Goal: Task Accomplishment & Management: Complete application form

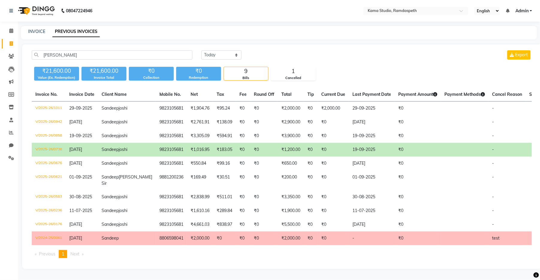
drag, startPoint x: 70, startPoint y: 57, endPoint x: 38, endPoint y: 58, distance: 32.4
click at [38, 58] on input "[PERSON_NAME]" at bounding box center [112, 54] width 161 height 9
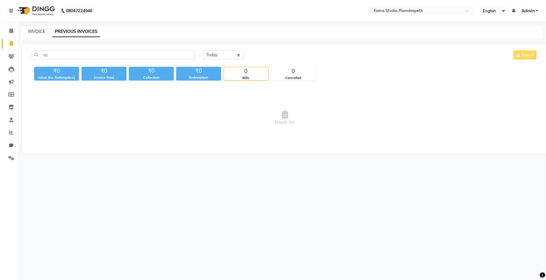
type input "[PERSON_NAME]"
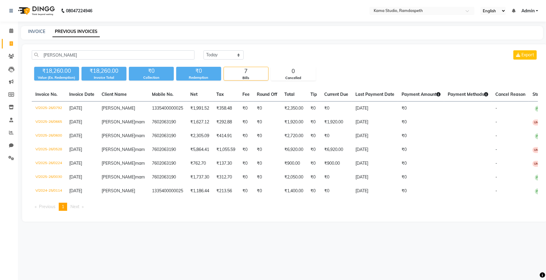
drag, startPoint x: 52, startPoint y: 57, endPoint x: 41, endPoint y: 55, distance: 11.6
click at [41, 55] on input "[PERSON_NAME]" at bounding box center [113, 54] width 163 height 9
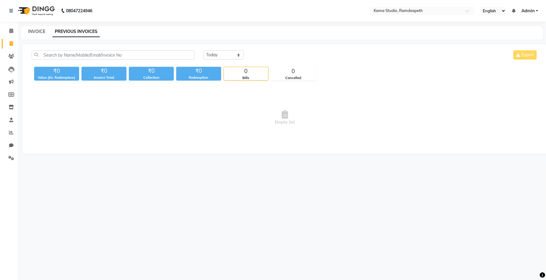
click at [34, 32] on link "INVOICE" at bounding box center [36, 31] width 17 height 5
select select "service"
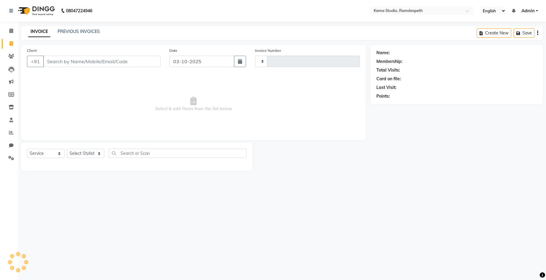
type input "1038"
select select "7582"
click at [61, 64] on input "Client" at bounding box center [101, 61] width 117 height 11
click at [88, 32] on link "PREVIOUS INVOICES" at bounding box center [79, 31] width 42 height 5
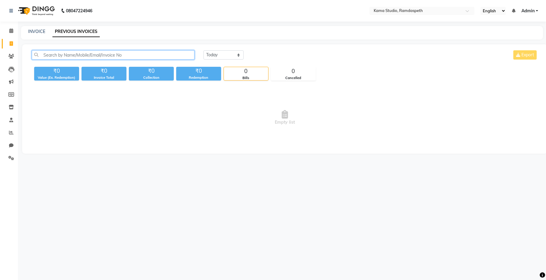
click at [118, 57] on input "text" at bounding box center [113, 54] width 163 height 9
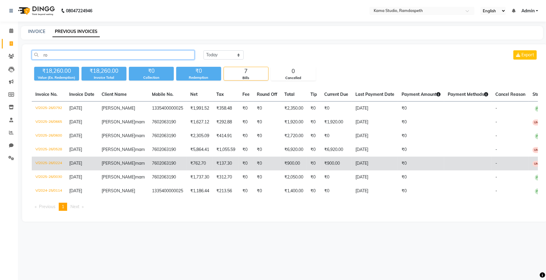
type input "r"
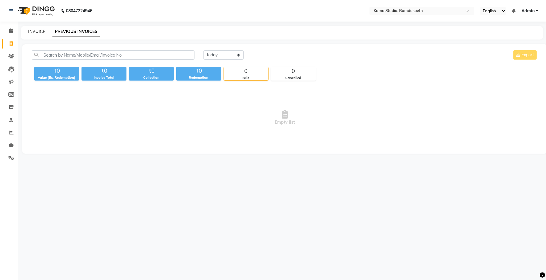
click at [34, 31] on link "INVOICE" at bounding box center [36, 31] width 17 height 5
select select "7582"
select select "service"
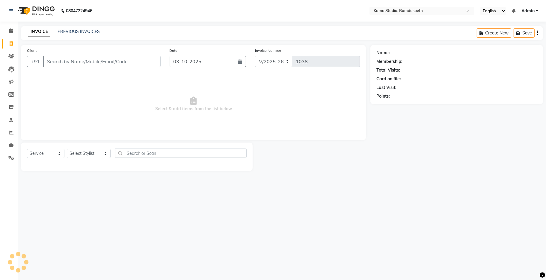
click at [66, 64] on input "Client" at bounding box center [101, 61] width 117 height 11
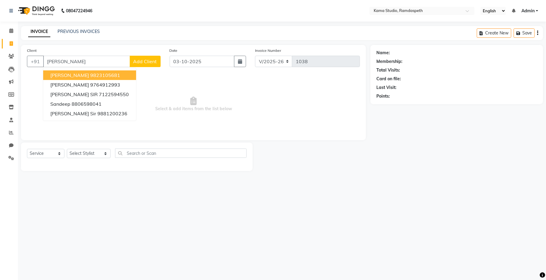
click at [72, 76] on span "[PERSON_NAME]" at bounding box center [69, 75] width 39 height 6
type input "9823105681"
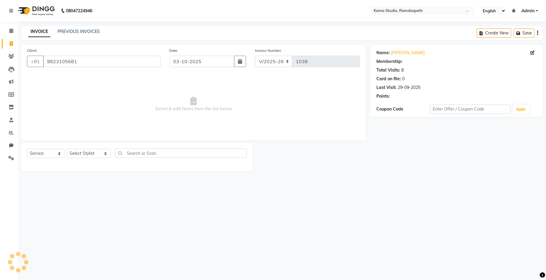
select select "1: Object"
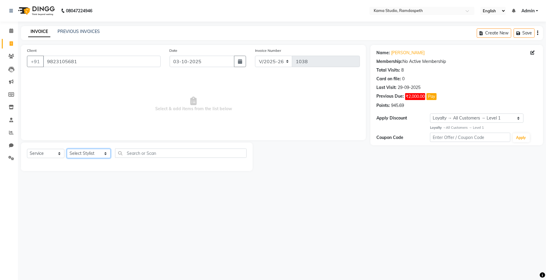
click at [84, 155] on select "Select Stylist [PERSON_NAME] [PERSON_NAME] Ankit Dhawariya [PERSON_NAME] Sir [P…" at bounding box center [89, 153] width 44 height 9
click at [432, 98] on button "Pay" at bounding box center [431, 96] width 10 height 7
select select "1"
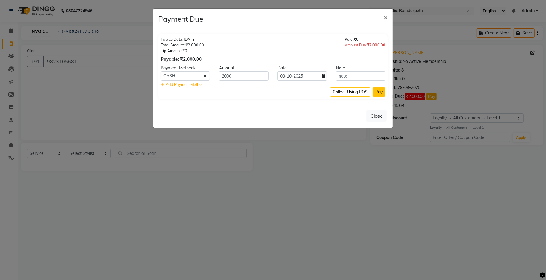
click at [378, 94] on button "Pay" at bounding box center [379, 91] width 13 height 9
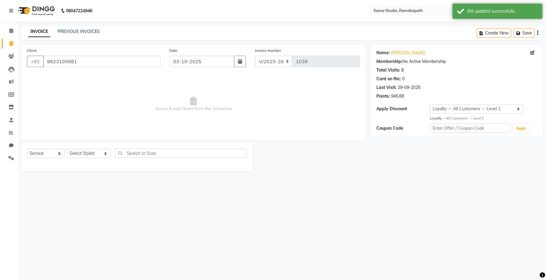
click at [87, 148] on div "Select Service Product Membership Package Voucher Prepaid Gift Card Select Styl…" at bounding box center [136, 157] width 231 height 28
click at [85, 155] on select "Select Stylist [PERSON_NAME] [PERSON_NAME] Ankit Dhawariya [PERSON_NAME] Sir [P…" at bounding box center [89, 153] width 44 height 9
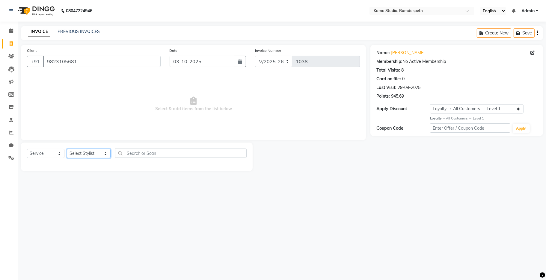
select select "67948"
click at [67, 149] on select "Select Stylist [PERSON_NAME] [PERSON_NAME] Ankit Dhawariya [PERSON_NAME] Sir [P…" at bounding box center [89, 153] width 44 height 9
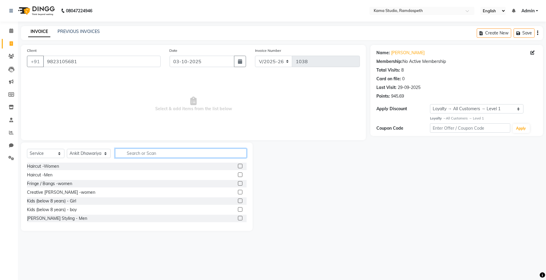
click at [136, 151] on input "text" at bounding box center [180, 153] width 131 height 9
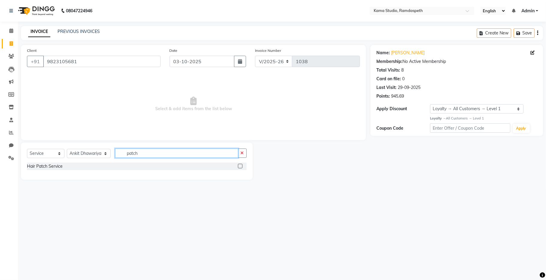
type input "patch"
click at [240, 164] on label at bounding box center [240, 166] width 4 height 4
click at [240, 164] on input "checkbox" at bounding box center [240, 166] width 4 height 4
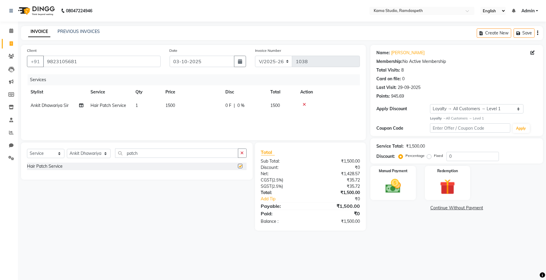
checkbox input "false"
click at [384, 192] on img at bounding box center [393, 186] width 26 height 19
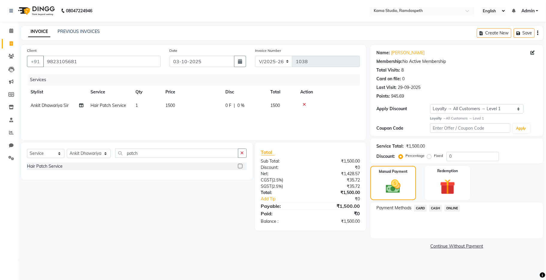
click at [438, 207] on span "CASH" at bounding box center [435, 208] width 13 height 7
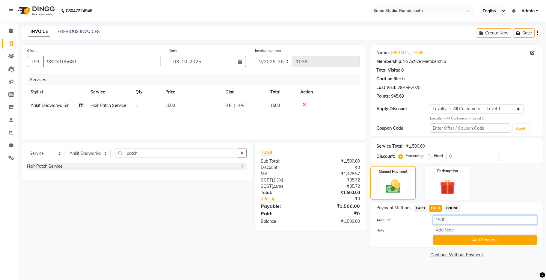
drag, startPoint x: 449, startPoint y: 223, endPoint x: 417, endPoint y: 209, distance: 34.6
click at [417, 217] on div "Amount: 1500" at bounding box center [457, 220] width 170 height 10
type input "1100"
click at [449, 240] on button "Add Payment" at bounding box center [485, 239] width 104 height 9
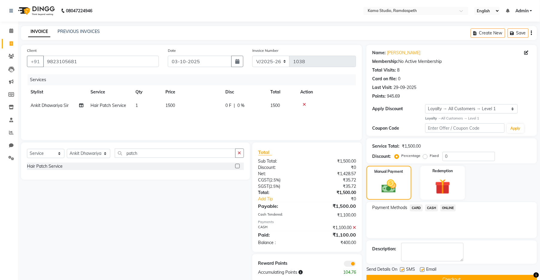
scroll to position [13, 0]
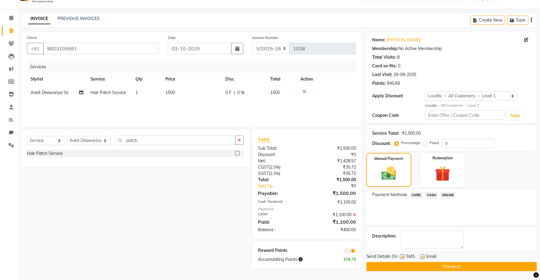
click at [403, 256] on label at bounding box center [402, 257] width 4 height 4
click at [403, 256] on input "checkbox" at bounding box center [402, 257] width 4 height 4
checkbox input "false"
drag, startPoint x: 421, startPoint y: 255, endPoint x: 427, endPoint y: 269, distance: 14.8
click at [422, 256] on label at bounding box center [422, 257] width 4 height 4
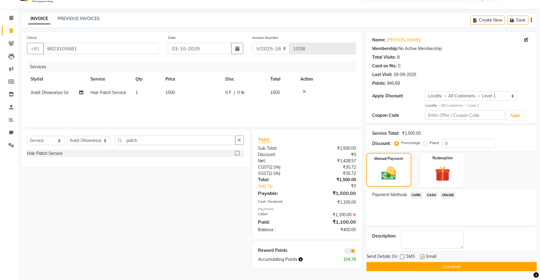
click at [422, 256] on input "checkbox" at bounding box center [422, 257] width 4 height 4
checkbox input "false"
click at [426, 270] on button "Checkout" at bounding box center [451, 266] width 170 height 9
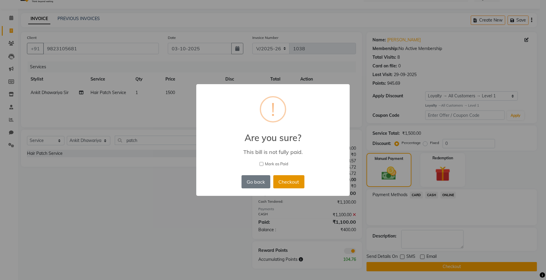
click at [287, 186] on button "Checkout" at bounding box center [288, 181] width 31 height 13
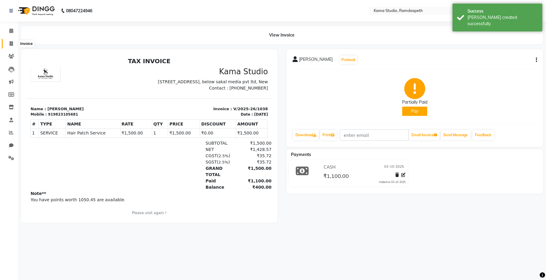
click at [8, 45] on span at bounding box center [11, 43] width 10 height 7
select select "7582"
select select "service"
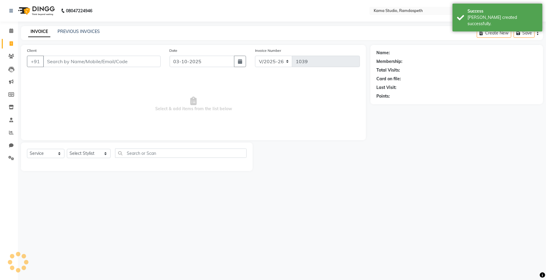
click at [64, 66] on input "Client" at bounding box center [101, 61] width 117 height 11
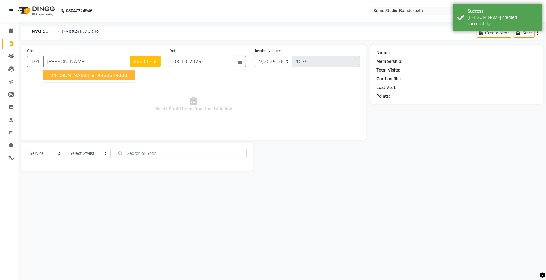
click at [66, 75] on span "[PERSON_NAME] sir" at bounding box center [73, 75] width 46 height 6
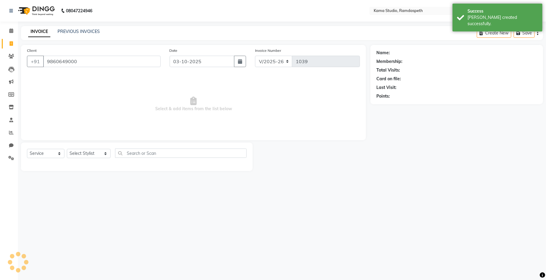
type input "9860649000"
click at [89, 151] on select "Select Stylist [PERSON_NAME] [PERSON_NAME] Ankit Dhawariya [PERSON_NAME] Sir [P…" at bounding box center [89, 153] width 44 height 9
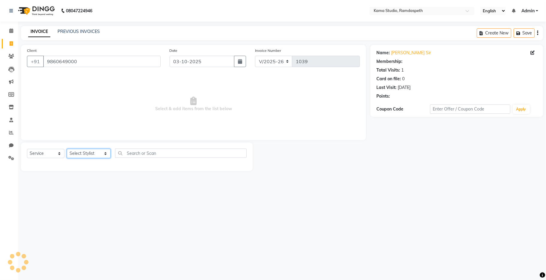
select select "1: Object"
select select "67948"
click at [67, 149] on select "Select Stylist [PERSON_NAME] [PERSON_NAME] Ankit Dhawariya [PERSON_NAME] Sir [P…" at bounding box center [89, 153] width 44 height 9
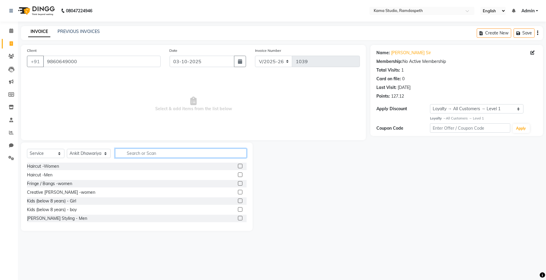
click at [131, 151] on input "text" at bounding box center [180, 153] width 131 height 9
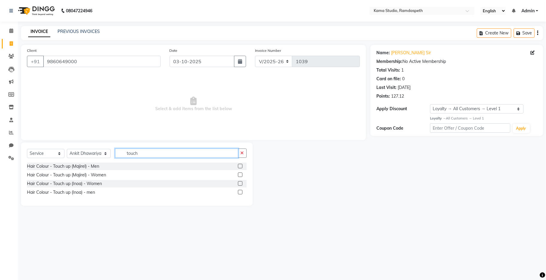
type input "touch"
click at [239, 192] on label at bounding box center [240, 192] width 4 height 4
click at [239, 192] on input "checkbox" at bounding box center [240, 192] width 4 height 4
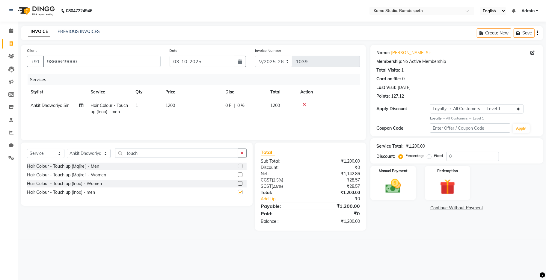
checkbox input "false"
drag, startPoint x: 136, startPoint y: 155, endPoint x: 116, endPoint y: 152, distance: 20.5
click at [116, 152] on input "touch" at bounding box center [176, 153] width 123 height 9
drag, startPoint x: 88, startPoint y: 154, endPoint x: 109, endPoint y: 154, distance: 21.0
click at [90, 154] on select "Select Stylist [PERSON_NAME] [PERSON_NAME] Ankit Dhawariya [PERSON_NAME] Sir [P…" at bounding box center [89, 153] width 44 height 9
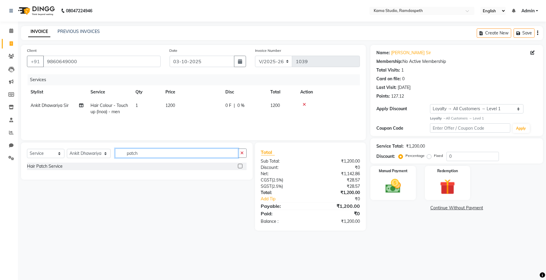
type input "patch"
drag, startPoint x: 240, startPoint y: 165, endPoint x: 272, endPoint y: 151, distance: 35.0
click at [240, 166] on label at bounding box center [240, 166] width 4 height 4
click at [240, 166] on input "checkbox" at bounding box center [240, 166] width 4 height 4
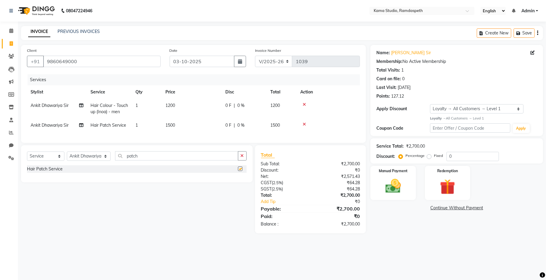
checkbox input "false"
click at [305, 105] on icon at bounding box center [303, 104] width 3 height 4
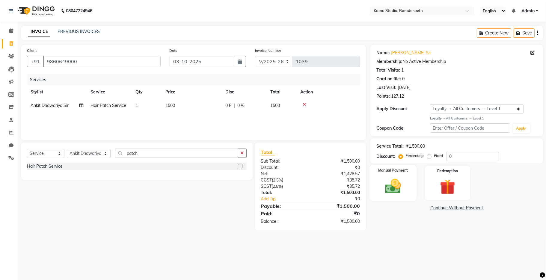
click at [395, 183] on img at bounding box center [393, 186] width 26 height 19
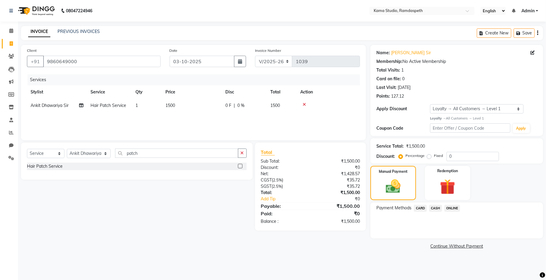
click at [440, 210] on span "CASH" at bounding box center [435, 208] width 13 height 7
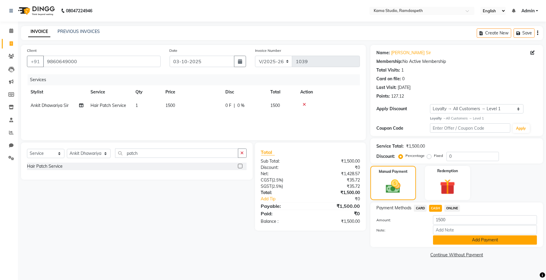
click at [458, 238] on button "Add Payment" at bounding box center [485, 239] width 104 height 9
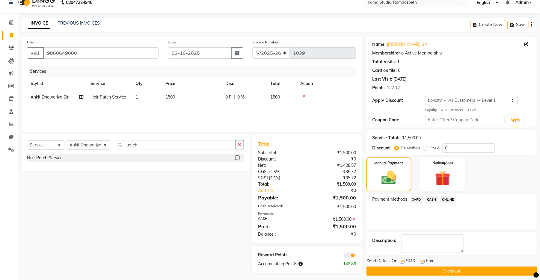
scroll to position [13, 0]
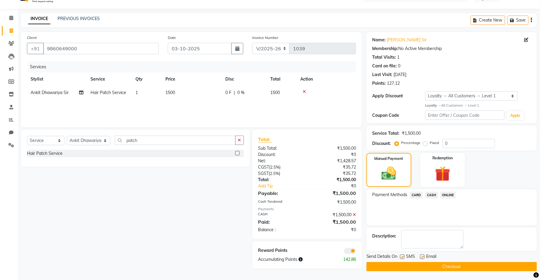
click at [400, 256] on label at bounding box center [402, 257] width 4 height 4
click at [400, 256] on input "checkbox" at bounding box center [402, 257] width 4 height 4
checkbox input "false"
click at [422, 257] on label at bounding box center [422, 257] width 4 height 4
click at [422, 257] on input "checkbox" at bounding box center [422, 257] width 4 height 4
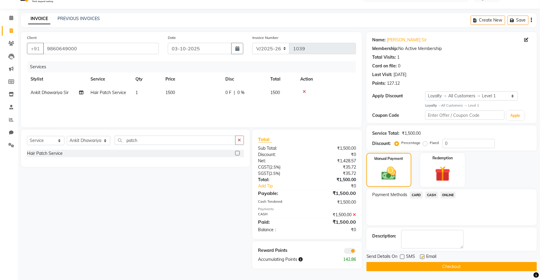
checkbox input "false"
click at [424, 266] on button "Checkout" at bounding box center [451, 266] width 170 height 9
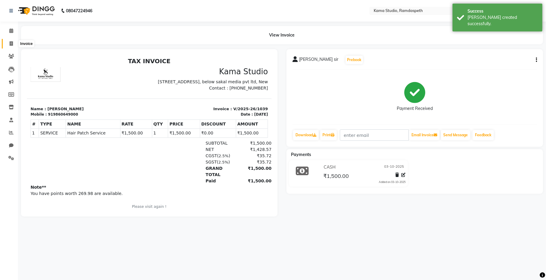
click at [8, 45] on span at bounding box center [11, 43] width 10 height 7
select select "service"
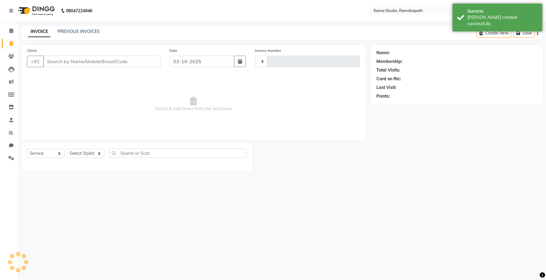
type input "1040"
select select "7582"
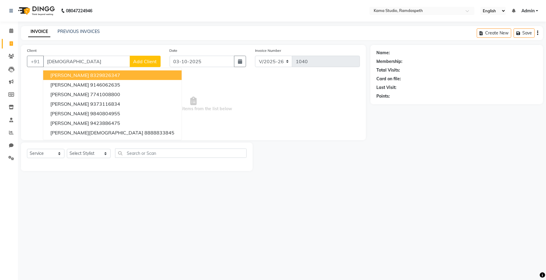
click at [87, 78] on button "[PERSON_NAME] 8329826347" at bounding box center [112, 75] width 138 height 10
type input "8329826347"
select select "1: Object"
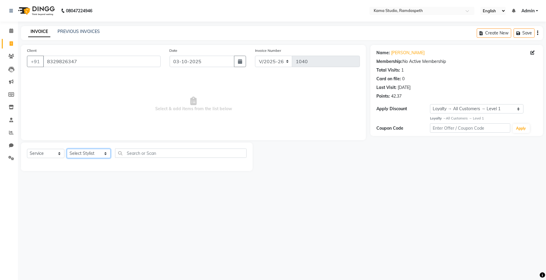
click at [90, 157] on select "Select Stylist [PERSON_NAME] [PERSON_NAME] Ankit Dhawariya [PERSON_NAME] Sir [P…" at bounding box center [89, 153] width 44 height 9
select select "67941"
click at [67, 149] on select "Select Stylist [PERSON_NAME] [PERSON_NAME] Ankit Dhawariya [PERSON_NAME] Sir [P…" at bounding box center [89, 153] width 44 height 9
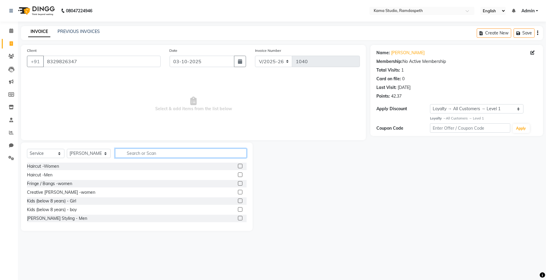
click at [143, 152] on input "text" at bounding box center [180, 153] width 131 height 9
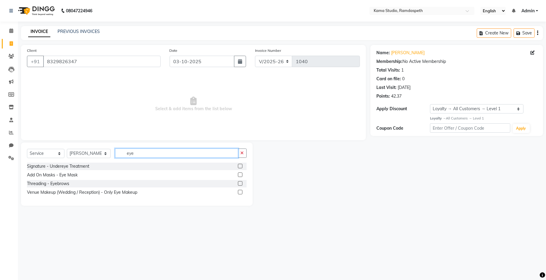
type input "eye"
click at [239, 184] on label at bounding box center [240, 183] width 4 height 4
click at [239, 184] on input "checkbox" at bounding box center [240, 184] width 4 height 4
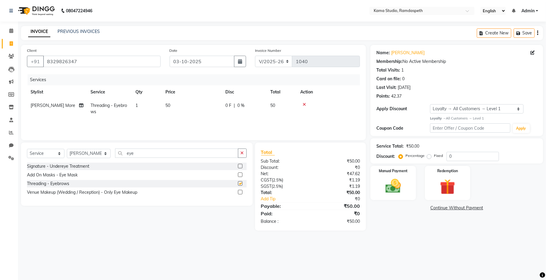
checkbox input "false"
drag, startPoint x: 135, startPoint y: 152, endPoint x: 107, endPoint y: 150, distance: 28.9
click at [107, 150] on div "Select Service Product Membership Package Voucher Prepaid Gift Card Select Styl…" at bounding box center [137, 156] width 220 height 14
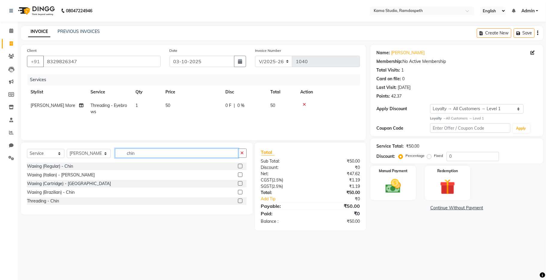
type input "chin"
click at [240, 200] on label at bounding box center [240, 201] width 4 height 4
click at [240, 200] on input "checkbox" at bounding box center [240, 201] width 4 height 4
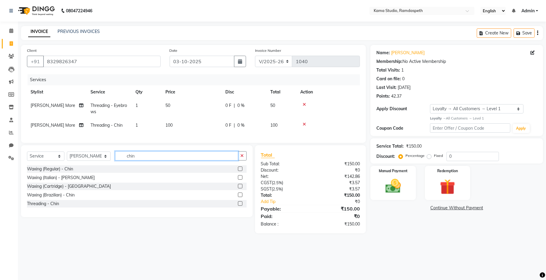
checkbox input "false"
drag, startPoint x: 153, startPoint y: 163, endPoint x: 115, endPoint y: 156, distance: 38.3
click at [115, 156] on div "Select Service Product Membership Package Voucher Prepaid Gift Card Select Styl…" at bounding box center [136, 181] width 231 height 72
type input "upper"
click at [238, 206] on label at bounding box center [240, 203] width 4 height 4
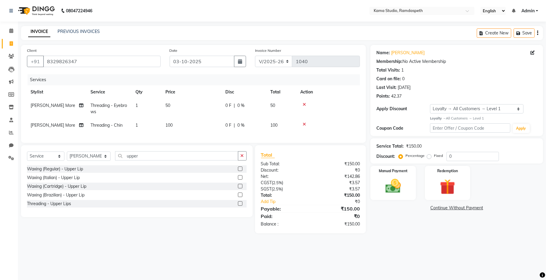
click at [238, 206] on input "checkbox" at bounding box center [240, 204] width 4 height 4
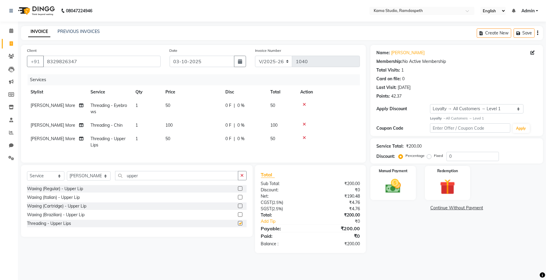
checkbox input "false"
click at [389, 188] on img at bounding box center [393, 186] width 26 height 19
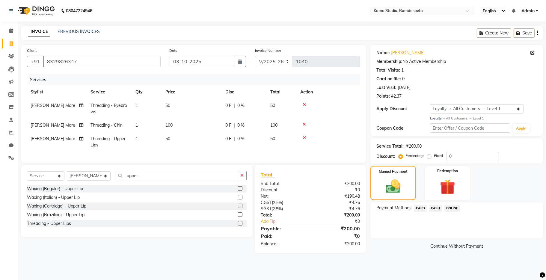
click at [440, 210] on span "CASH" at bounding box center [435, 208] width 13 height 7
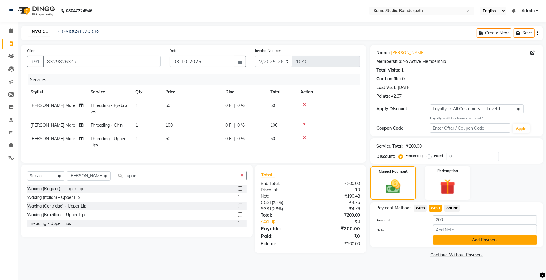
click at [444, 236] on button "Add Payment" at bounding box center [485, 239] width 104 height 9
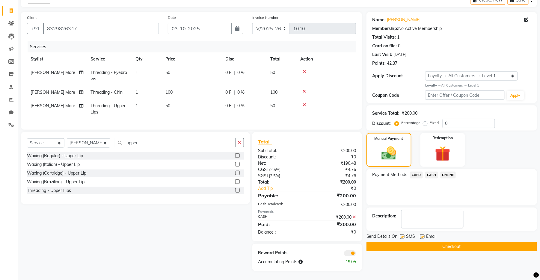
scroll to position [38, 0]
click at [403, 234] on label at bounding box center [402, 236] width 4 height 4
click at [403, 235] on input "checkbox" at bounding box center [402, 237] width 4 height 4
checkbox input "false"
click at [420, 234] on label at bounding box center [422, 236] width 4 height 4
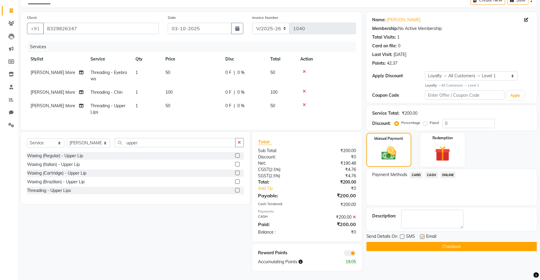
click at [420, 235] on input "checkbox" at bounding box center [422, 237] width 4 height 4
checkbox input "false"
click at [423, 242] on button "Checkout" at bounding box center [451, 246] width 170 height 9
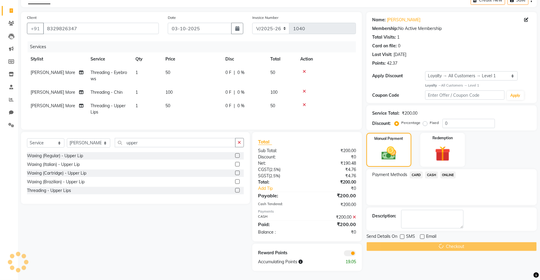
scroll to position [25, 0]
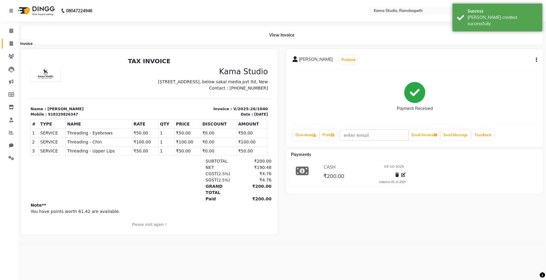
click at [13, 43] on span at bounding box center [11, 43] width 10 height 7
select select "7582"
select select "service"
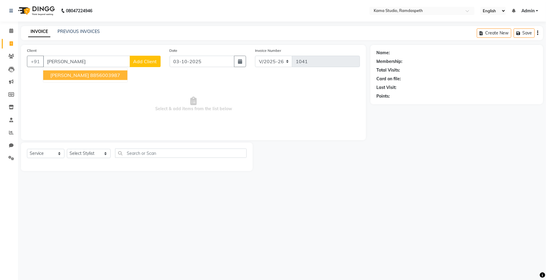
click at [69, 78] on span "[PERSON_NAME]" at bounding box center [69, 75] width 39 height 6
type input "8856003987"
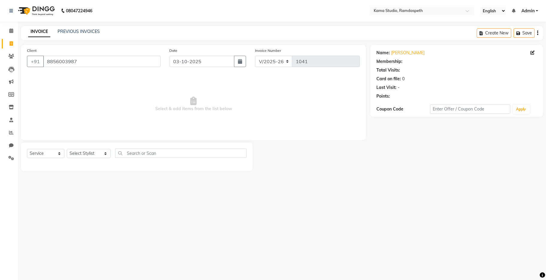
select select "1: Object"
click at [68, 152] on select "Select Stylist [PERSON_NAME] [PERSON_NAME] Ankit Dhawariya [PERSON_NAME] Sir [P…" at bounding box center [89, 153] width 44 height 9
select select "67948"
click at [67, 149] on select "Select Stylist [PERSON_NAME] [PERSON_NAME] Ankit Dhawariya [PERSON_NAME] Sir [P…" at bounding box center [89, 153] width 44 height 9
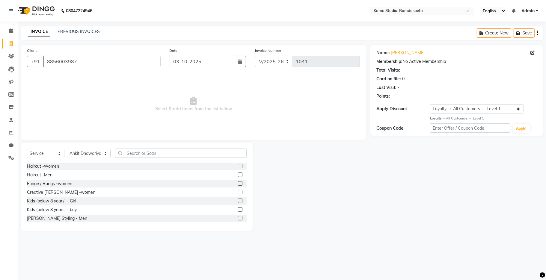
click at [238, 176] on label at bounding box center [240, 175] width 4 height 4
click at [238, 176] on input "checkbox" at bounding box center [240, 175] width 4 height 4
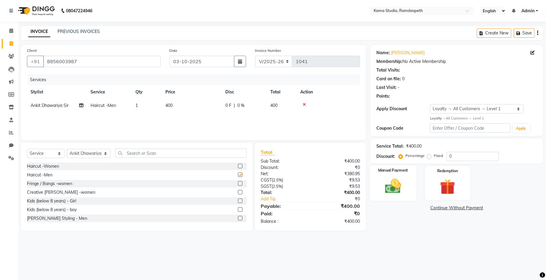
checkbox input "false"
click at [397, 188] on img at bounding box center [393, 186] width 26 height 19
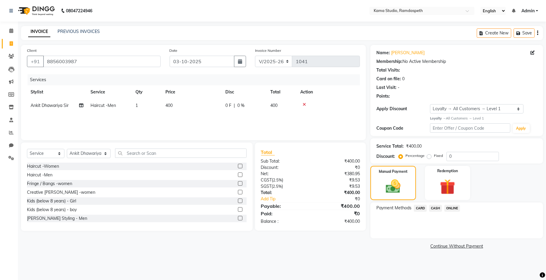
click at [433, 208] on span "CASH" at bounding box center [435, 208] width 13 height 7
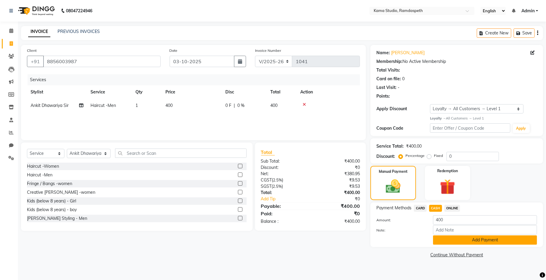
click at [437, 238] on button "Add Payment" at bounding box center [485, 239] width 104 height 9
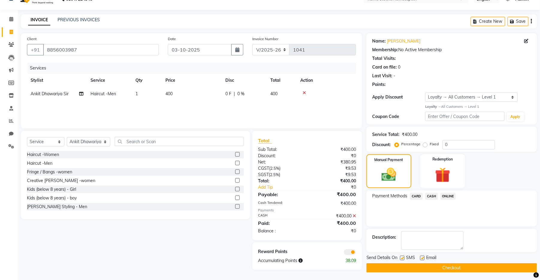
scroll to position [13, 0]
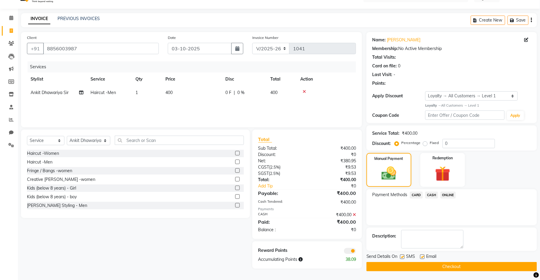
drag, startPoint x: 402, startPoint y: 256, endPoint x: 428, endPoint y: 256, distance: 26.1
click at [403, 256] on label at bounding box center [402, 257] width 4 height 4
click at [403, 256] on input "checkbox" at bounding box center [402, 257] width 4 height 4
checkbox input "false"
click at [423, 256] on label at bounding box center [422, 257] width 4 height 4
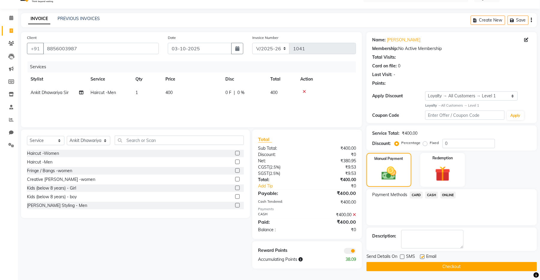
click at [423, 256] on input "checkbox" at bounding box center [422, 257] width 4 height 4
checkbox input "false"
click at [429, 266] on button "Checkout" at bounding box center [451, 266] width 170 height 9
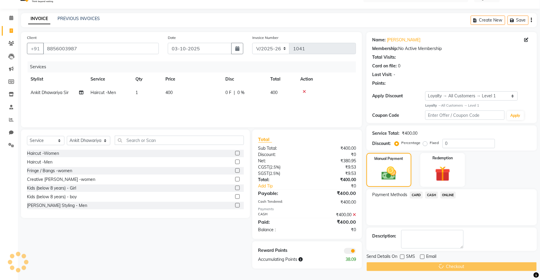
scroll to position [4, 0]
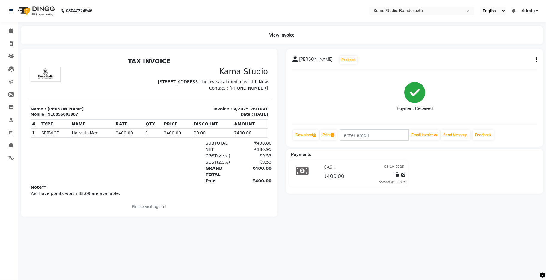
click at [433, 249] on div "08047224946 Select Location × Kama Studio, Ramdaspeth English ENGLISH Español ا…" at bounding box center [273, 140] width 546 height 280
click at [13, 107] on span at bounding box center [11, 107] width 10 height 7
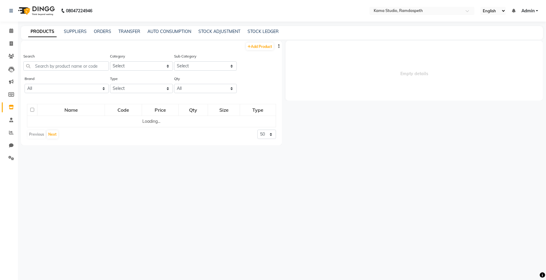
select select
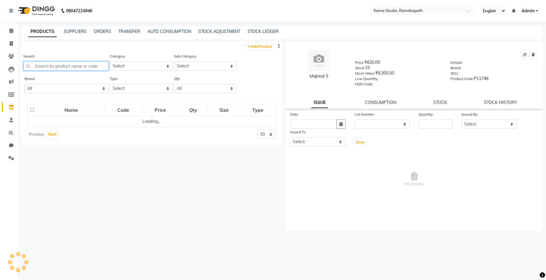
click at [59, 68] on input "text" at bounding box center [65, 65] width 85 height 9
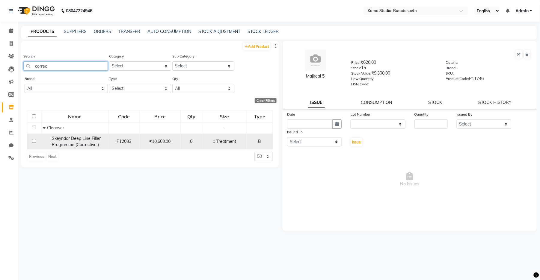
type input "correc"
click at [215, 140] on span "1 Treatment" at bounding box center [224, 141] width 23 height 5
select select
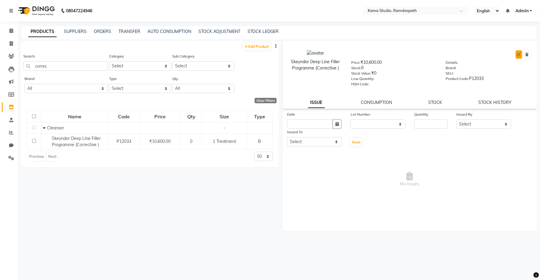
click at [518, 57] on button at bounding box center [518, 54] width 7 height 8
select select "B"
select select "true"
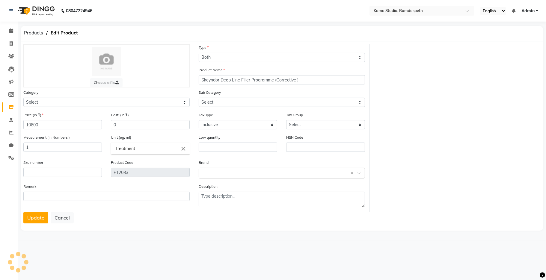
select select "1349501151"
select select "1349501150"
drag, startPoint x: 39, startPoint y: 146, endPoint x: 13, endPoint y: 143, distance: 26.2
click at [13, 148] on app-home "08047224946 Select Location × Kama Studio, Ramdaspeth English ENGLISH Español ا…" at bounding box center [273, 120] width 546 height 241
type input "0"
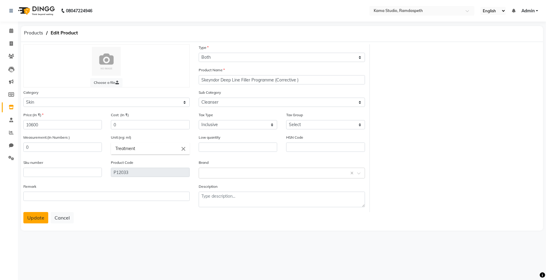
click at [36, 221] on button "Update" at bounding box center [35, 217] width 25 height 11
click at [37, 219] on button "Update" at bounding box center [35, 217] width 25 height 11
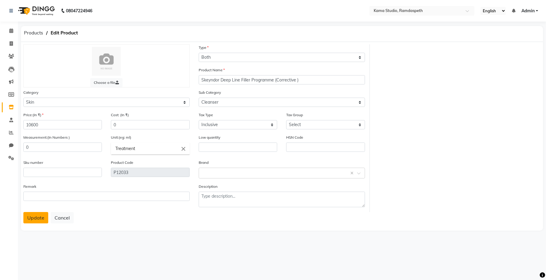
click at [37, 219] on button "Update" at bounding box center [35, 217] width 25 height 11
click at [220, 176] on input "text" at bounding box center [276, 173] width 148 height 6
click at [224, 180] on div "Null" at bounding box center [282, 184] width 166 height 11
click at [41, 216] on button "Update" at bounding box center [35, 217] width 25 height 11
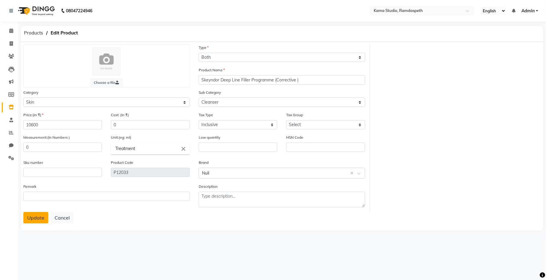
click at [41, 216] on button "Update" at bounding box center [35, 217] width 25 height 11
click at [36, 147] on input "0" at bounding box center [62, 147] width 78 height 9
drag, startPoint x: 36, startPoint y: 149, endPoint x: 25, endPoint y: 146, distance: 11.8
click at [25, 146] on input "1" at bounding box center [62, 147] width 78 height 9
type input "1"
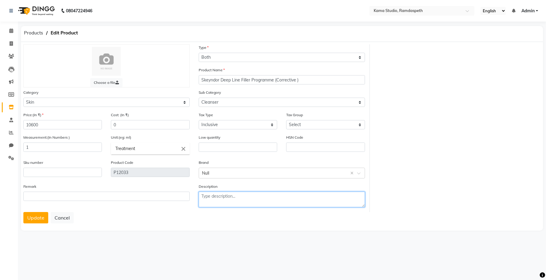
click at [242, 194] on textarea at bounding box center [282, 200] width 166 height 16
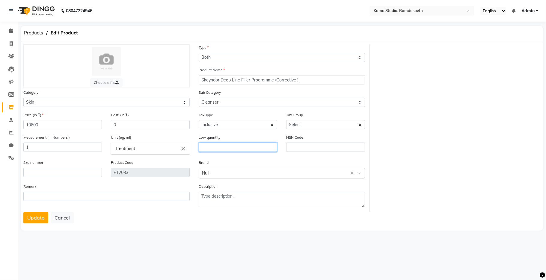
click at [218, 147] on input "text" at bounding box center [238, 147] width 78 height 9
type input "0"
click at [37, 215] on button "Update" at bounding box center [35, 217] width 25 height 11
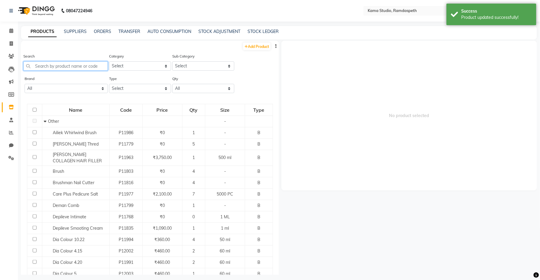
click at [77, 68] on input "text" at bounding box center [65, 65] width 84 height 9
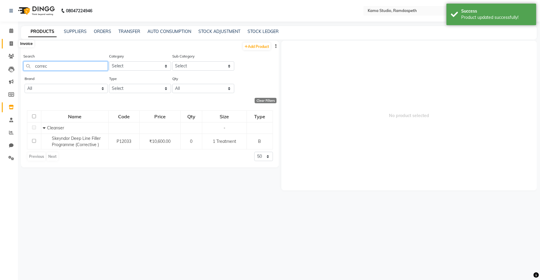
type input "correc"
click at [10, 45] on icon at bounding box center [11, 43] width 3 height 4
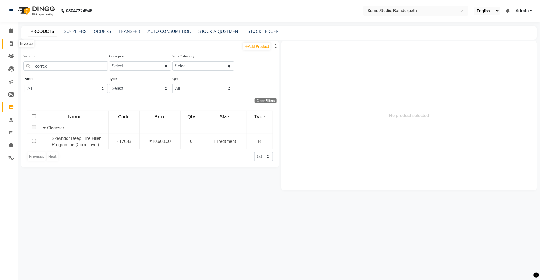
select select "7582"
select select "service"
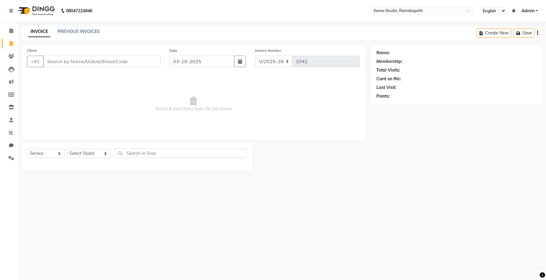
click at [80, 62] on input "Client" at bounding box center [101, 61] width 117 height 11
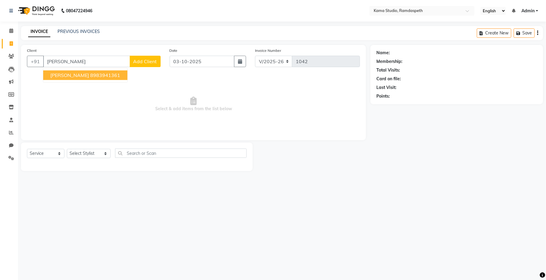
click at [66, 77] on span "[PERSON_NAME]" at bounding box center [69, 75] width 39 height 6
type input "8983941361"
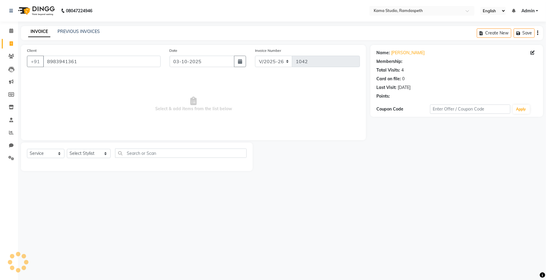
select select "1: Object"
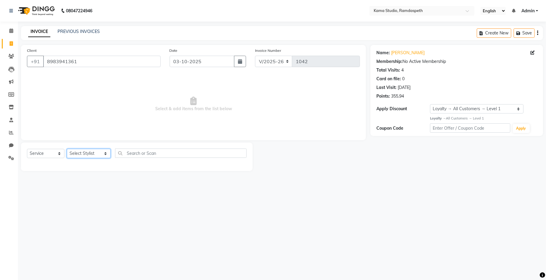
click at [91, 154] on select "Select Stylist [PERSON_NAME] [PERSON_NAME] Ankit Dhawariya [PERSON_NAME] Sir [P…" at bounding box center [89, 153] width 44 height 9
select select "67948"
click at [67, 149] on select "Select Stylist [PERSON_NAME] [PERSON_NAME] Ankit Dhawariya [PERSON_NAME] Sir [P…" at bounding box center [89, 153] width 44 height 9
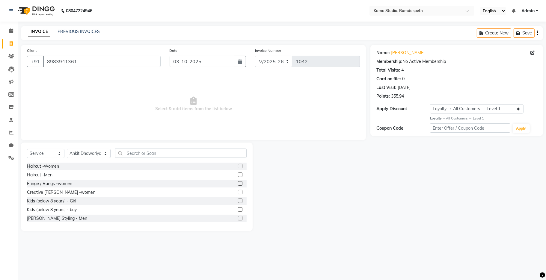
click at [238, 174] on label at bounding box center [240, 175] width 4 height 4
click at [238, 174] on input "checkbox" at bounding box center [240, 175] width 4 height 4
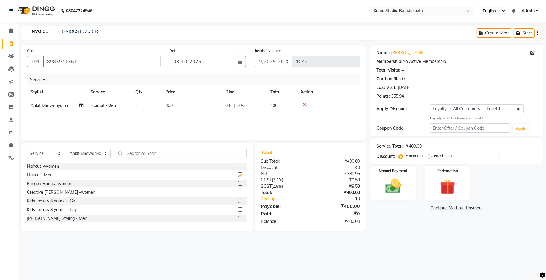
checkbox input "false"
click at [238, 219] on label at bounding box center [240, 218] width 4 height 4
click at [238, 219] on input "checkbox" at bounding box center [240, 219] width 4 height 4
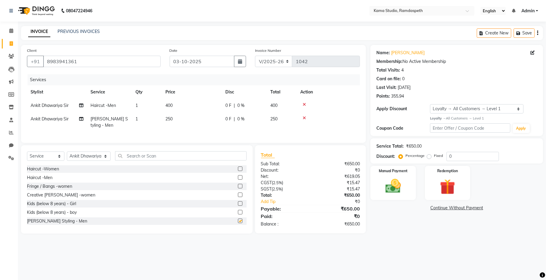
checkbox input "false"
click at [86, 160] on select "Select Stylist [PERSON_NAME] [PERSON_NAME] Ankit Dhawariya [PERSON_NAME] Sir [P…" at bounding box center [89, 156] width 44 height 9
select select "67942"
click at [67, 158] on select "Select Stylist [PERSON_NAME] [PERSON_NAME] Ankit Dhawariya [PERSON_NAME] Sir [P…" at bounding box center [89, 156] width 44 height 9
click at [130, 161] on input "text" at bounding box center [180, 155] width 131 height 9
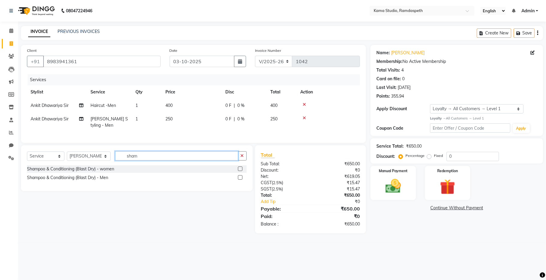
type input "sham"
click at [240, 180] on label at bounding box center [240, 177] width 4 height 4
click at [240, 180] on input "checkbox" at bounding box center [240, 178] width 4 height 4
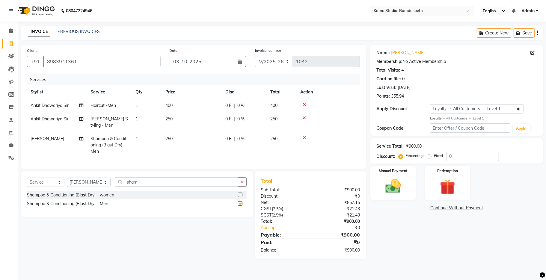
checkbox input "false"
click at [76, 32] on link "PREVIOUS INVOICES" at bounding box center [79, 31] width 42 height 5
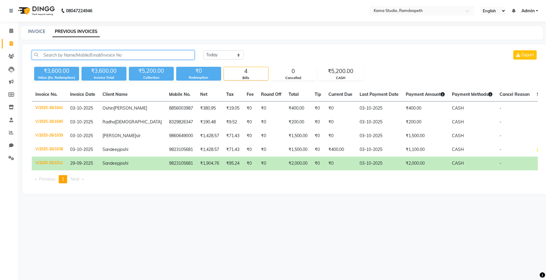
click at [109, 54] on input "text" at bounding box center [113, 54] width 163 height 9
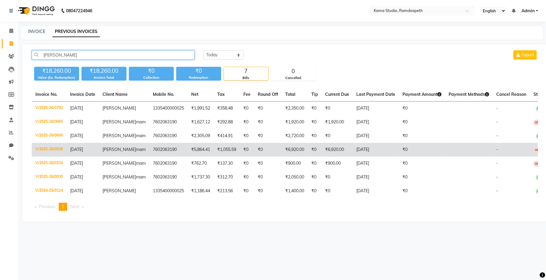
type input "[PERSON_NAME]"
click at [321, 147] on td "₹6,920.00" at bounding box center [336, 150] width 31 height 14
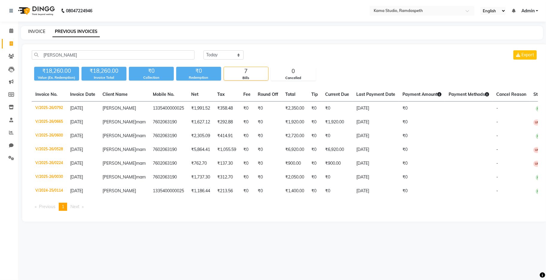
click at [31, 31] on link "INVOICE" at bounding box center [36, 31] width 17 height 5
select select "7582"
select select "service"
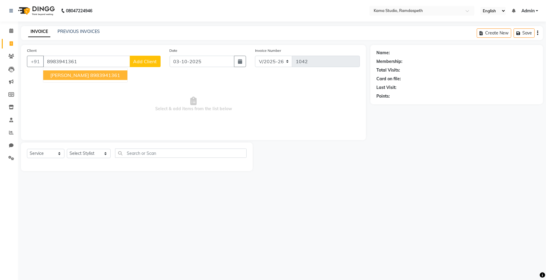
type input "8983941361"
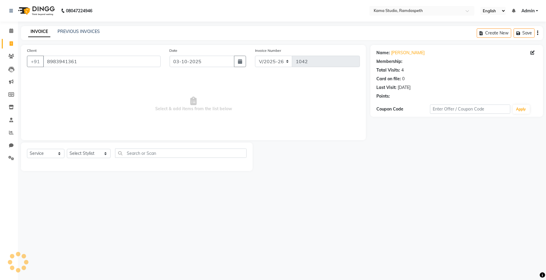
select select "1: Object"
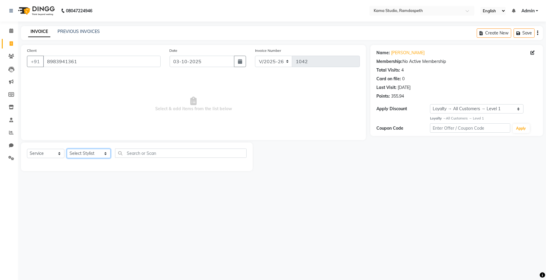
click at [87, 151] on select "Select Stylist [PERSON_NAME] [PERSON_NAME] Ankit Dhawariya [PERSON_NAME] Sir [P…" at bounding box center [89, 153] width 44 height 9
select select "67948"
click at [67, 149] on select "Select Stylist [PERSON_NAME] [PERSON_NAME] Ankit Dhawariya [PERSON_NAME] Sir [P…" at bounding box center [89, 153] width 44 height 9
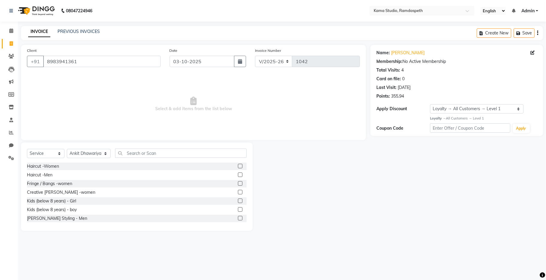
click at [238, 175] on label at bounding box center [240, 175] width 4 height 4
click at [238, 175] on input "checkbox" at bounding box center [240, 175] width 4 height 4
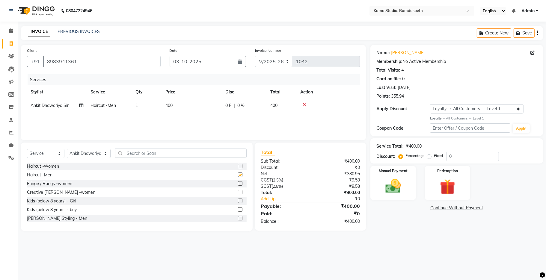
checkbox input "false"
click at [238, 218] on label at bounding box center [240, 218] width 4 height 4
click at [238, 218] on input "checkbox" at bounding box center [240, 219] width 4 height 4
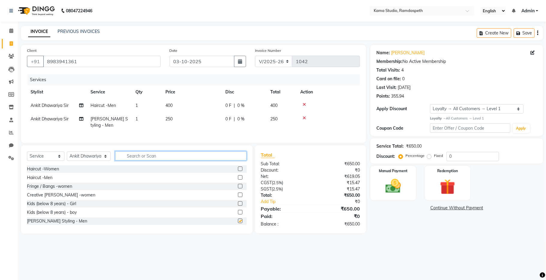
checkbox input "false"
click at [172, 161] on input "text" at bounding box center [180, 155] width 131 height 9
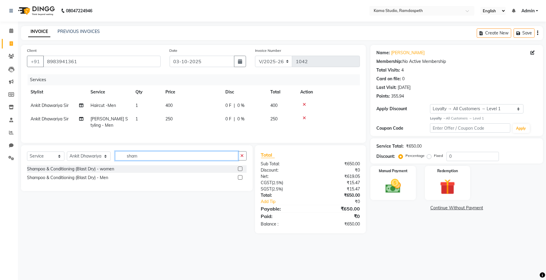
type input "sham"
click at [238, 180] on label at bounding box center [240, 177] width 4 height 4
click at [238, 180] on input "checkbox" at bounding box center [240, 178] width 4 height 4
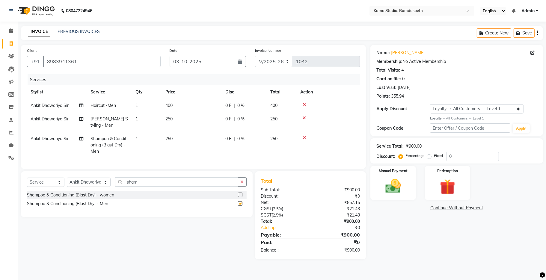
checkbox input "false"
drag, startPoint x: 304, startPoint y: 137, endPoint x: 300, endPoint y: 124, distance: 14.3
click at [303, 137] on icon at bounding box center [303, 138] width 3 height 4
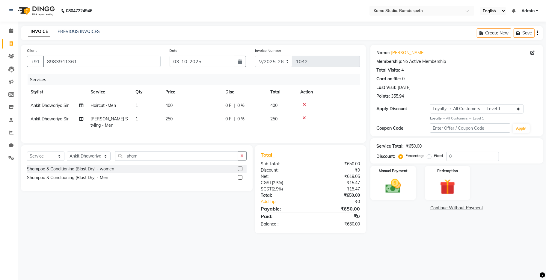
click at [303, 118] on icon at bounding box center [303, 118] width 3 height 4
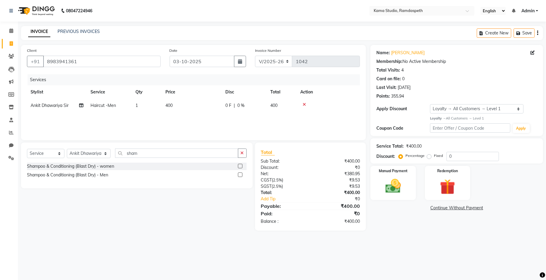
click at [198, 110] on td "400" at bounding box center [192, 105] width 60 height 13
select select "67948"
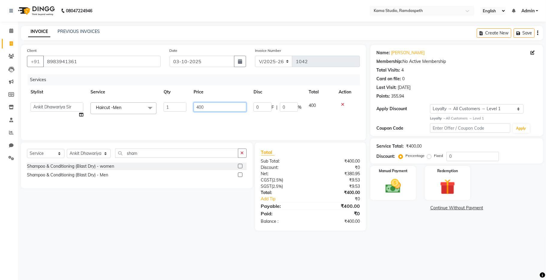
drag, startPoint x: 207, startPoint y: 107, endPoint x: 187, endPoint y: 108, distance: 20.4
click at [187, 108] on tr "[PERSON_NAME] [PERSON_NAME] Ankit Dhawariya [PERSON_NAME] Devendra Dhawariya Si…" at bounding box center [193, 110] width 333 height 23
type input "500"
click at [199, 114] on div "Services Stylist Service Qty Price Disc Total Action [PERSON_NAME] [PERSON_NAME…" at bounding box center [193, 104] width 333 height 60
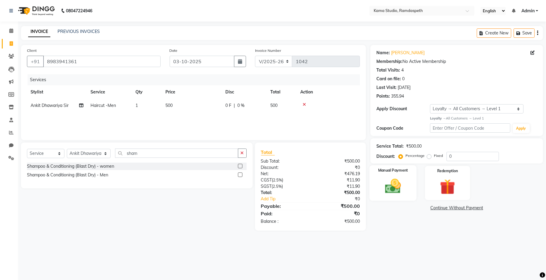
click at [408, 176] on div "Manual Payment" at bounding box center [392, 182] width 47 height 35
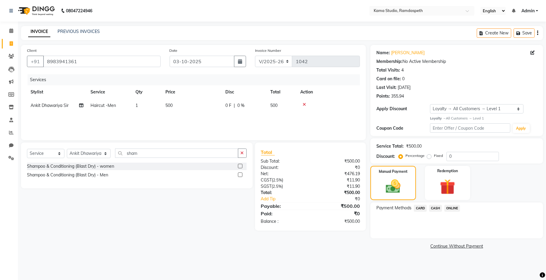
click at [436, 209] on span "CASH" at bounding box center [435, 208] width 13 height 7
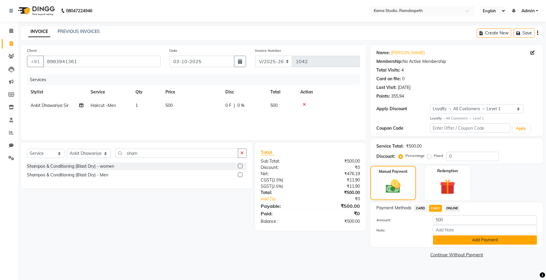
click at [447, 237] on button "Add Payment" at bounding box center [485, 239] width 104 height 9
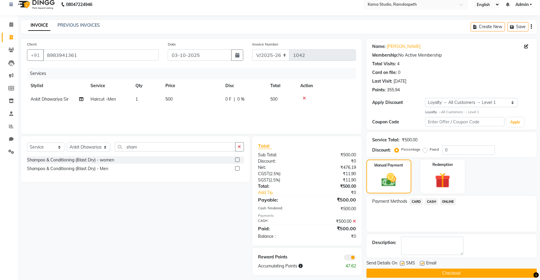
scroll to position [13, 0]
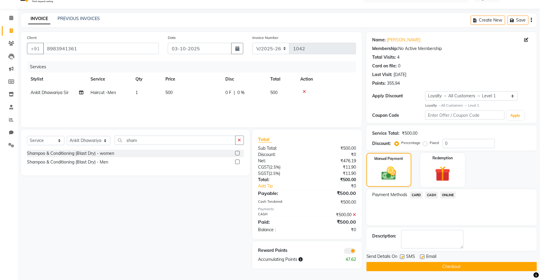
click at [403, 256] on label at bounding box center [402, 257] width 4 height 4
click at [403, 256] on input "checkbox" at bounding box center [402, 257] width 4 height 4
checkbox input "false"
click at [423, 256] on label at bounding box center [422, 257] width 4 height 4
click at [423, 256] on input "checkbox" at bounding box center [422, 257] width 4 height 4
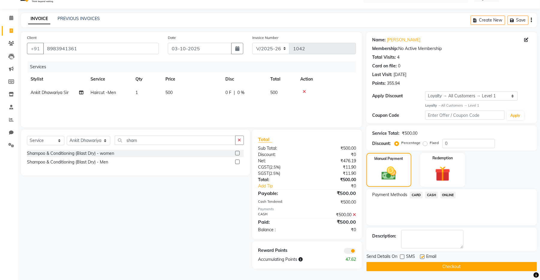
checkbox input "false"
click at [423, 265] on button "Checkout" at bounding box center [451, 266] width 170 height 9
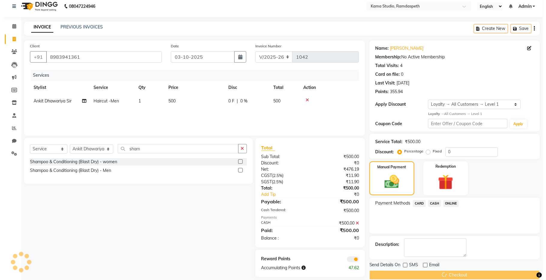
scroll to position [0, 0]
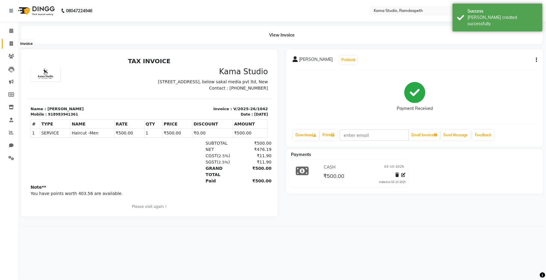
click at [10, 45] on icon at bounding box center [11, 43] width 3 height 4
select select "service"
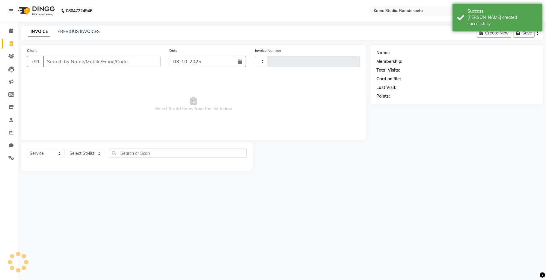
type input "1043"
select select "7582"
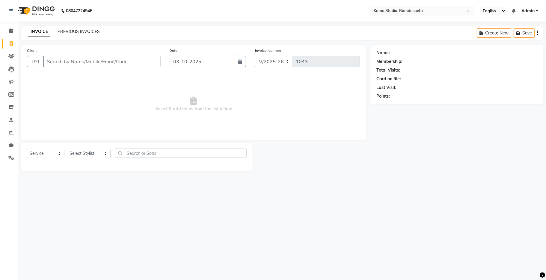
click at [86, 33] on link "PREVIOUS INVOICES" at bounding box center [79, 31] width 42 height 5
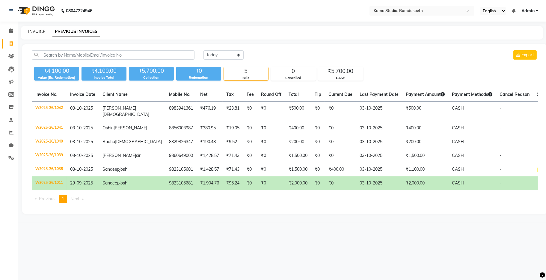
click at [40, 31] on link "INVOICE" at bounding box center [36, 31] width 17 height 5
select select "service"
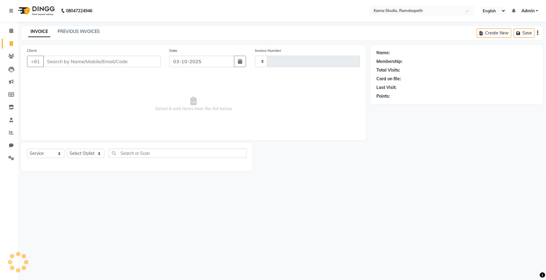
type input "1043"
select select "7582"
drag, startPoint x: 39, startPoint y: 31, endPoint x: 48, endPoint y: 37, distance: 10.7
click at [48, 37] on div "INVOICE PREVIOUS INVOICES Create New Save" at bounding box center [282, 33] width 522 height 14
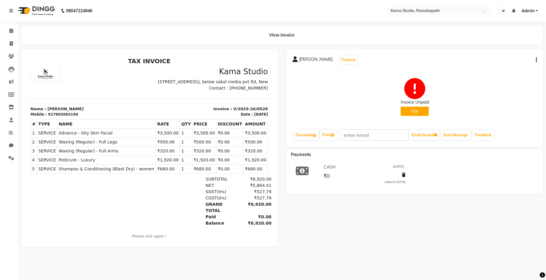
select select "en"
